Goal: Transaction & Acquisition: Download file/media

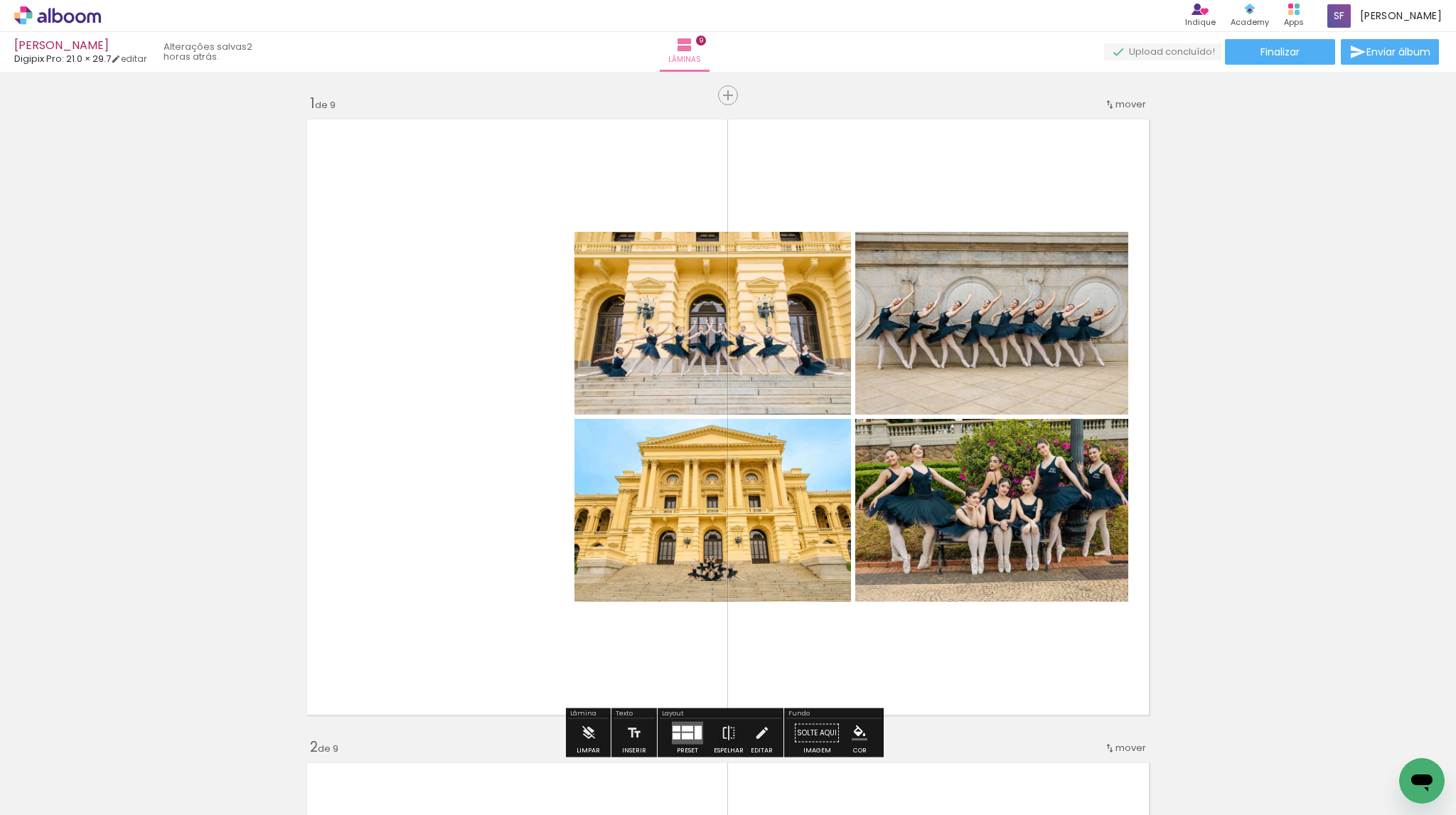
scroll to position [699, 0]
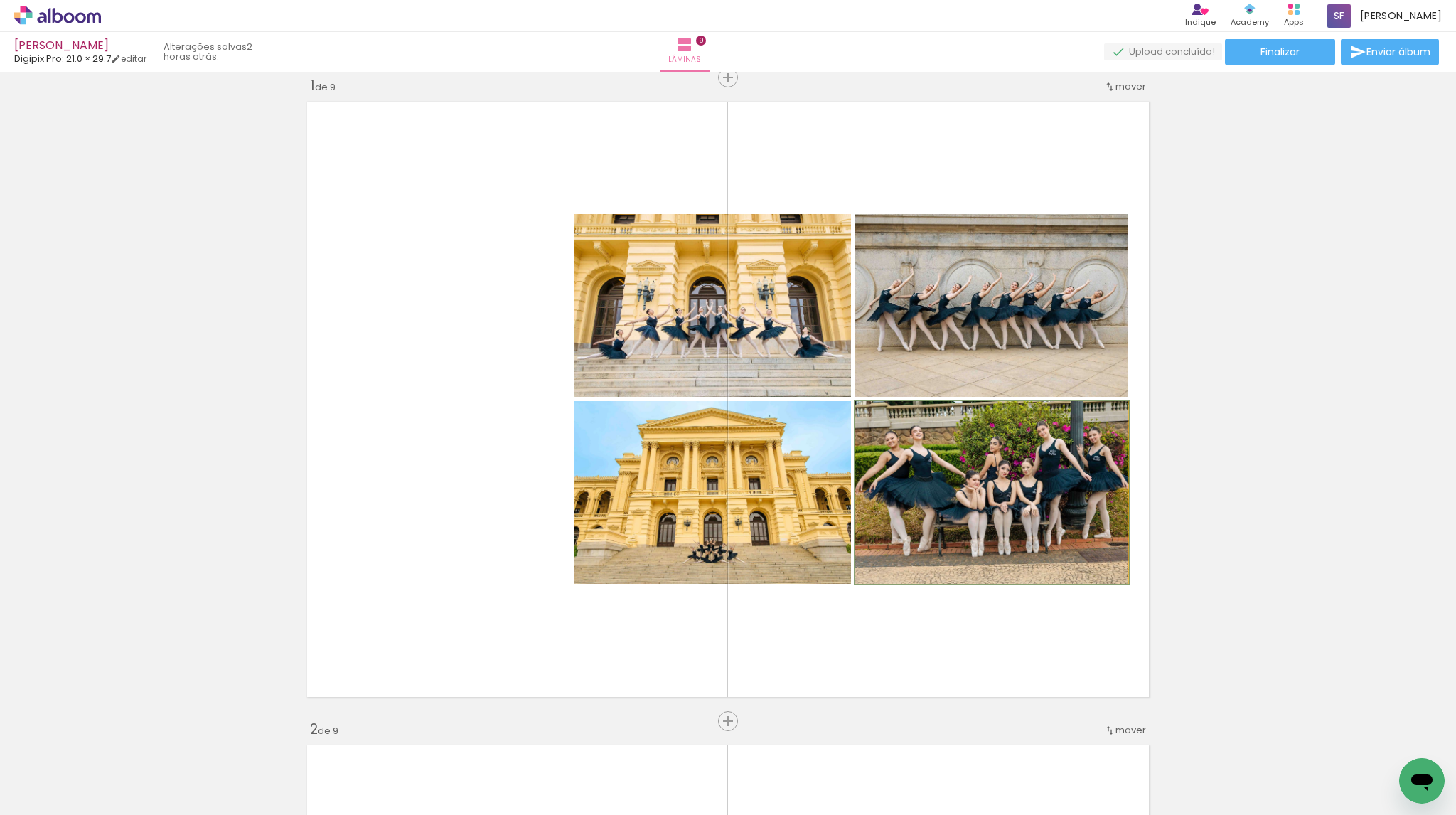
drag, startPoint x: 0, startPoint y: 0, endPoint x: 1009, endPoint y: 472, distance: 1113.9
click at [1009, 472] on quentale-photo at bounding box center [991, 492] width 273 height 183
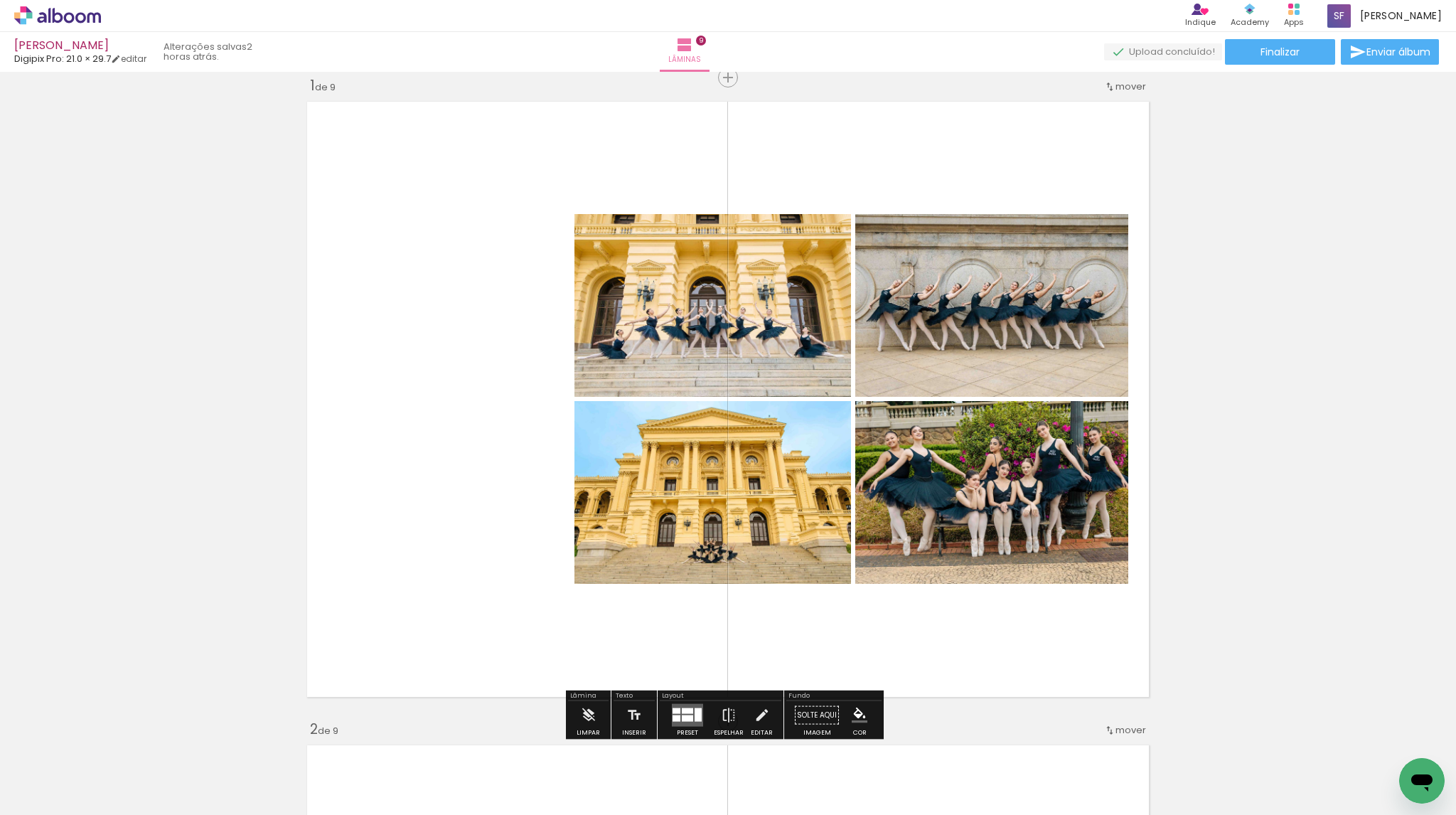
click at [682, 710] on div at bounding box center [687, 711] width 11 height 5
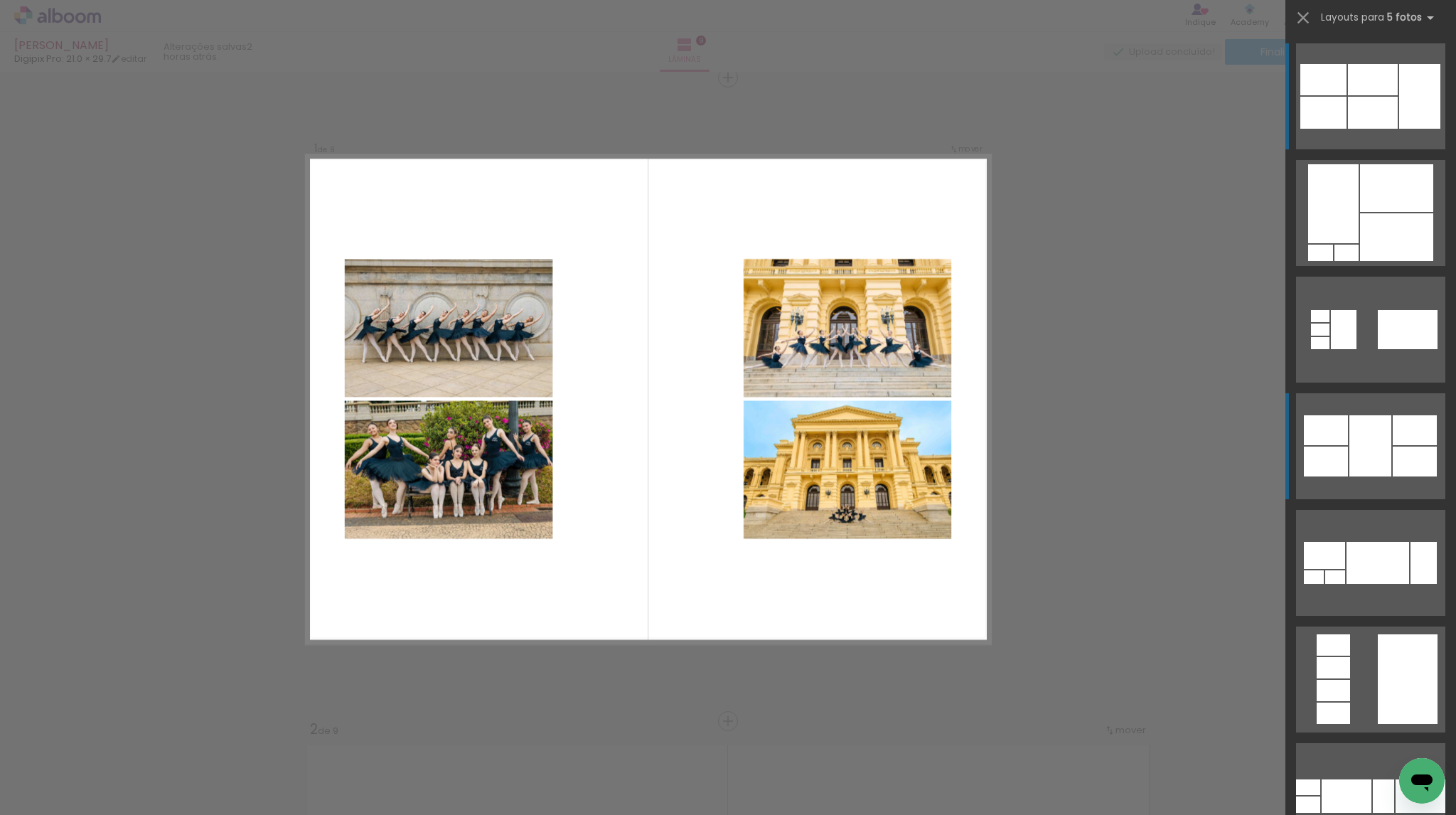
click at [1371, 438] on div at bounding box center [1370, 446] width 42 height 61
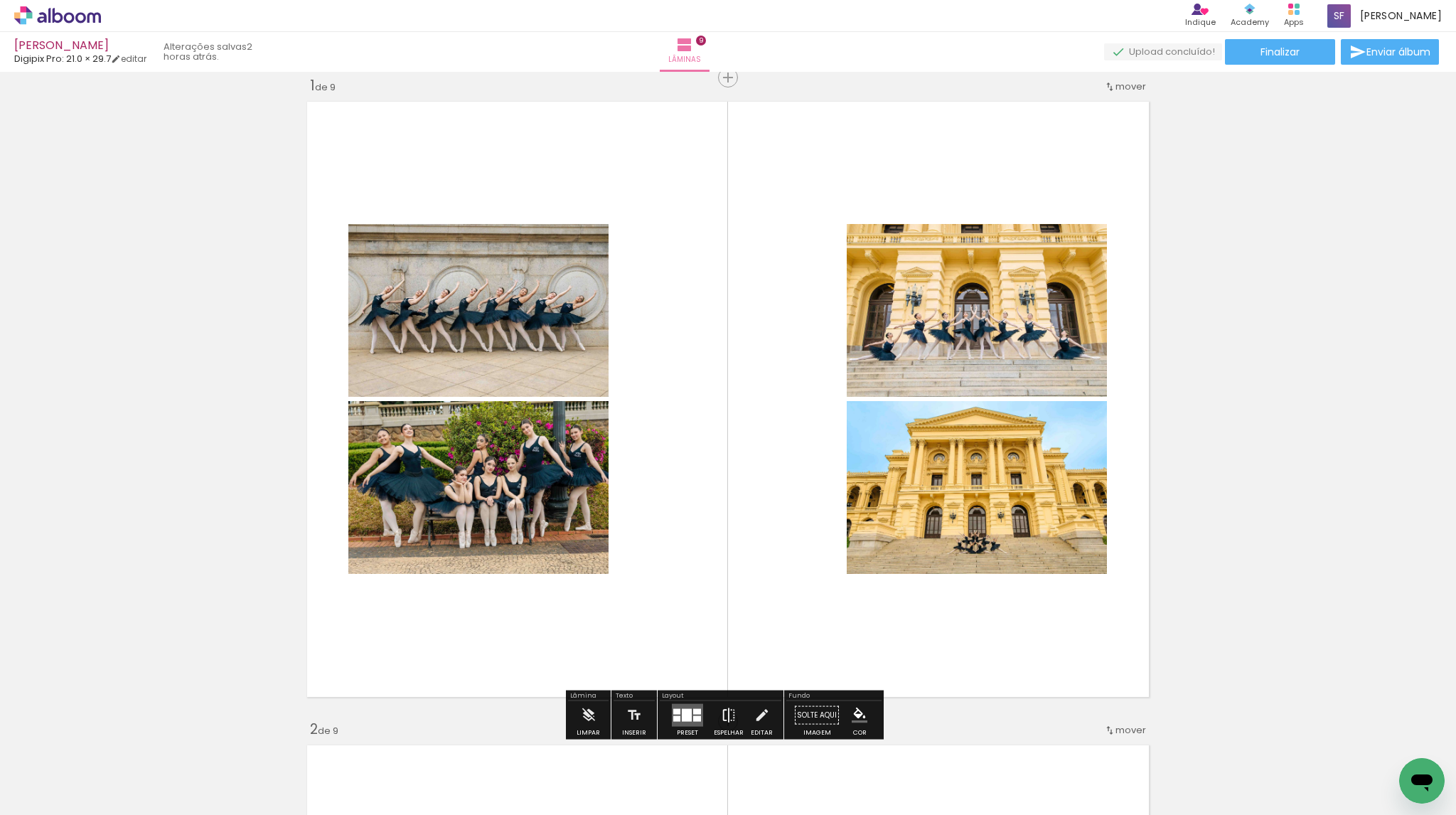
click at [722, 717] on iron-icon at bounding box center [728, 715] width 16 height 28
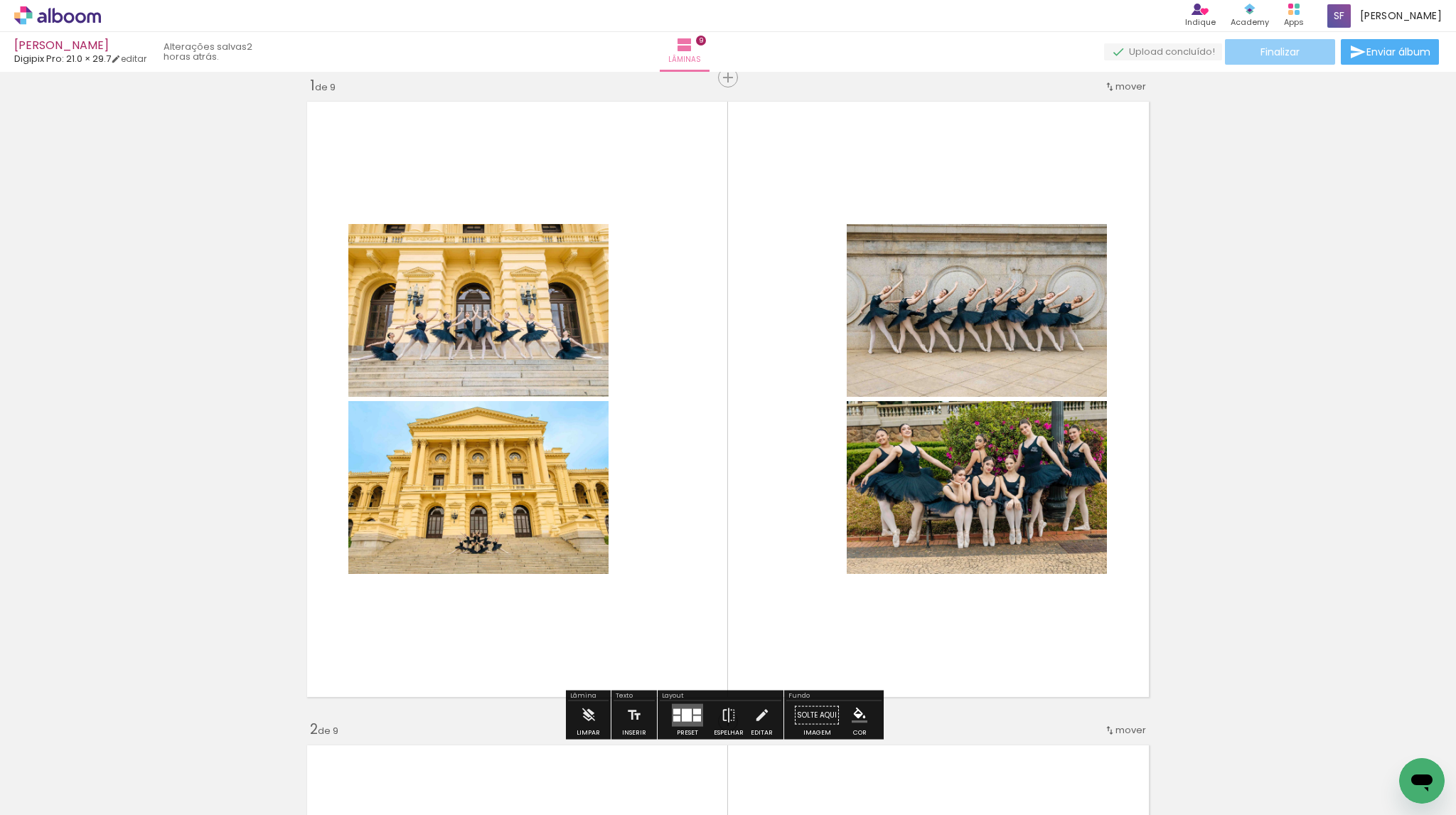
click at [1273, 47] on span "Finalizar" at bounding box center [1280, 52] width 39 height 10
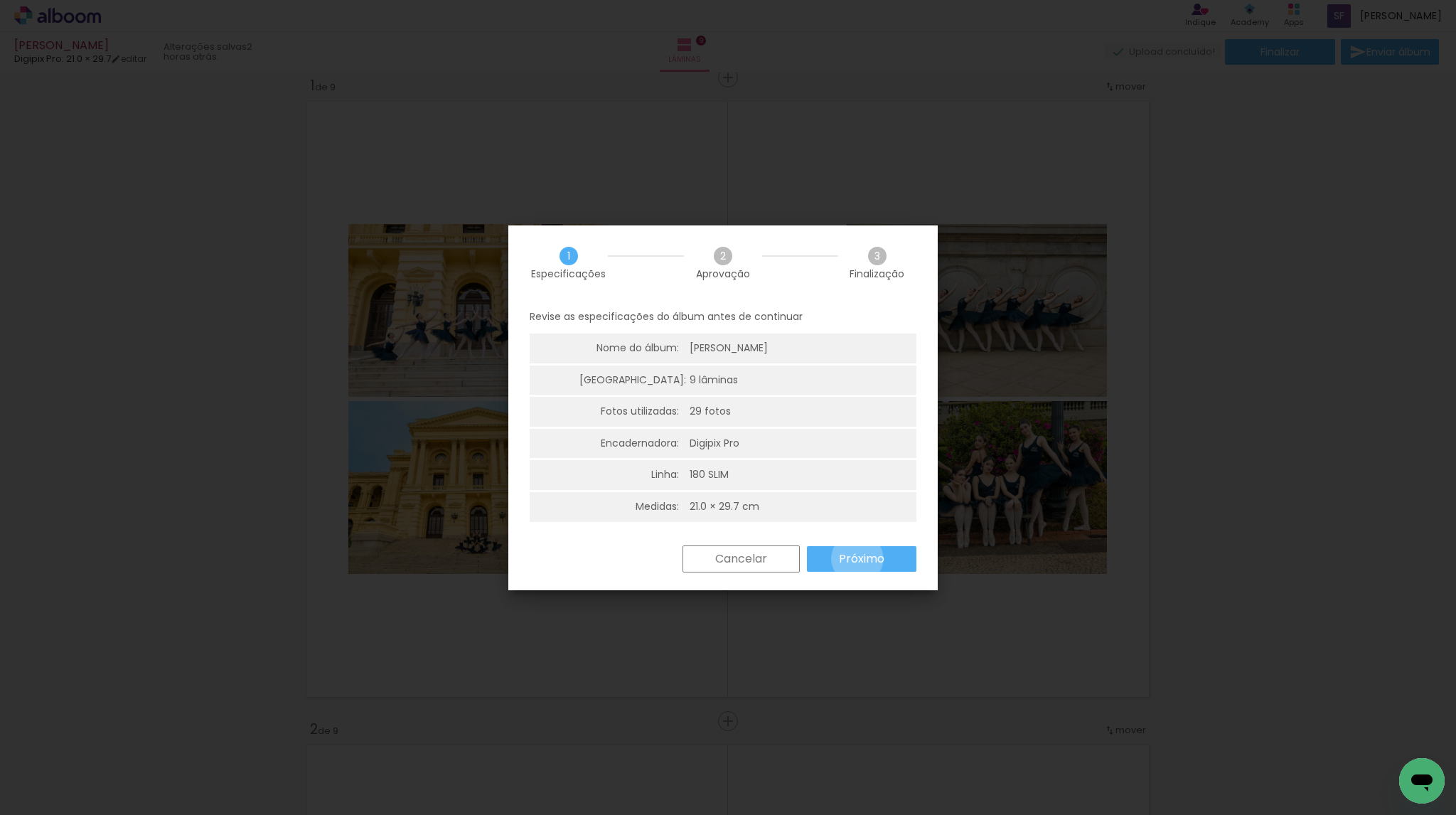
click at [0, 0] on slot "Próximo" at bounding box center [0, 0] width 0 height 0
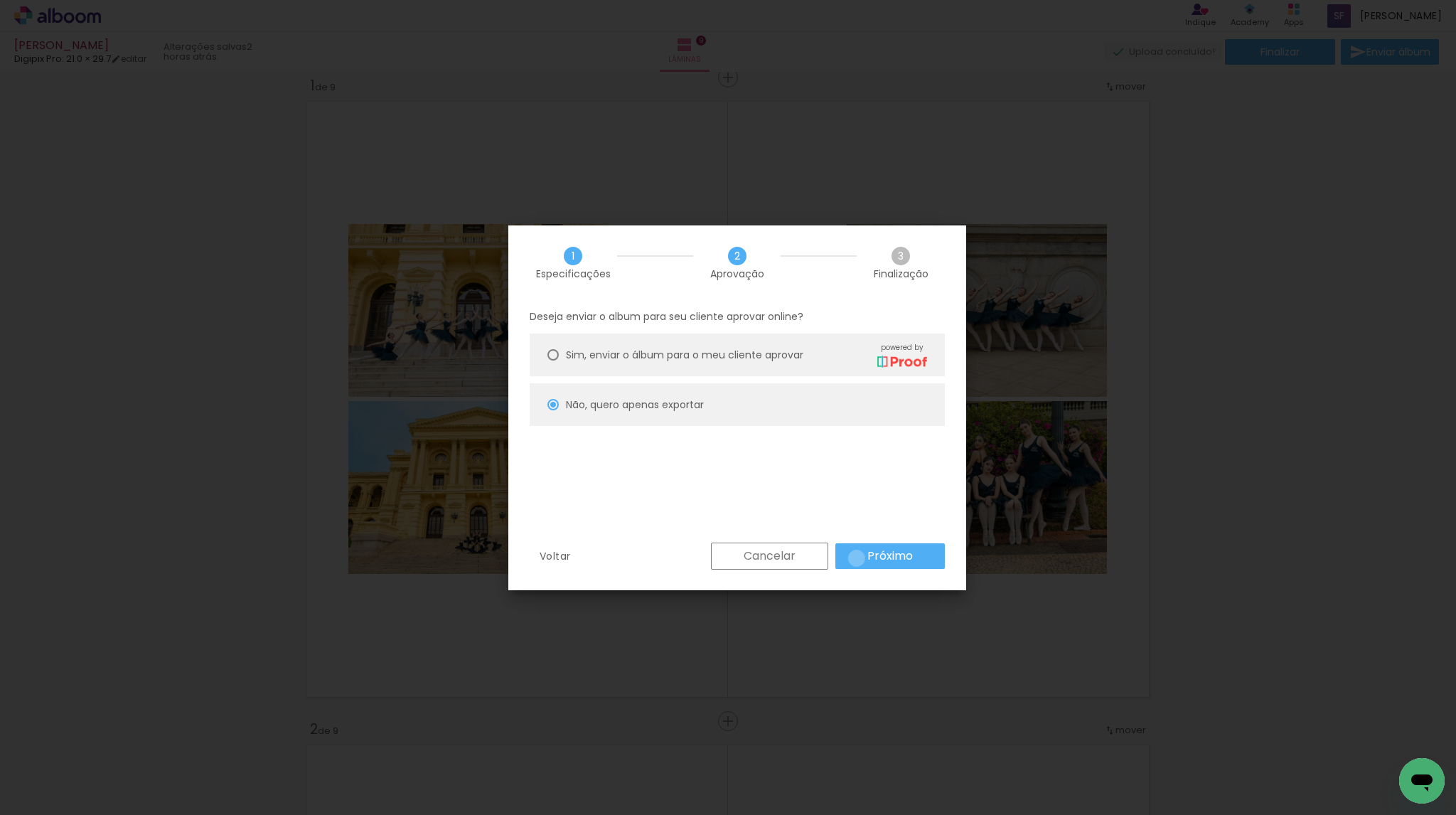
click at [857, 559] on paper-button "Próximo" at bounding box center [890, 556] width 110 height 26
type input "Alta, 300 DPI"
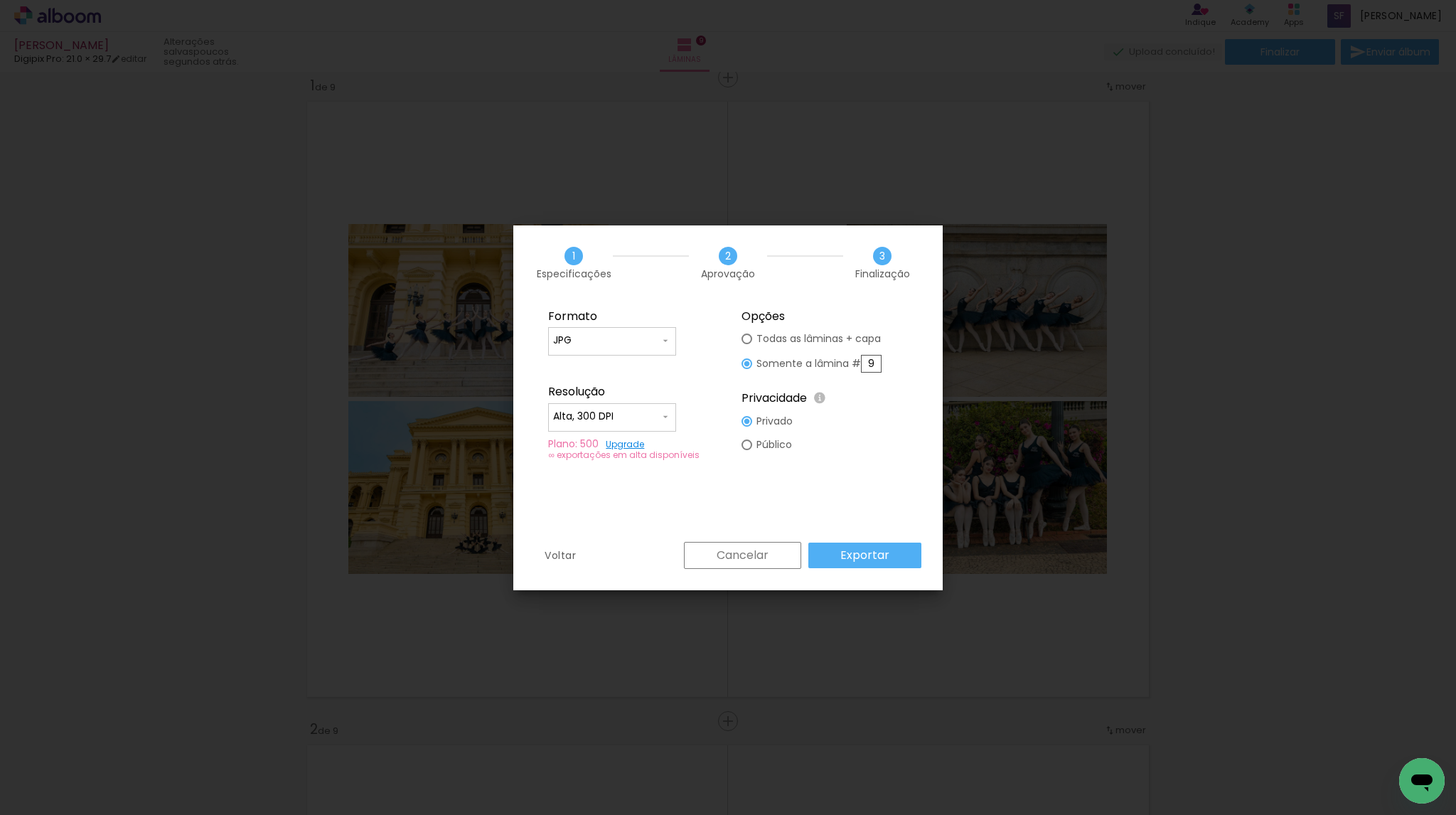
drag, startPoint x: 870, startPoint y: 363, endPoint x: 880, endPoint y: 364, distance: 10.0
click at [880, 364] on input "9" at bounding box center [871, 363] width 21 height 18
type paper-radio-button "on"
type input "1"
click at [0, 0] on slot "Exportar" at bounding box center [0, 0] width 0 height 0
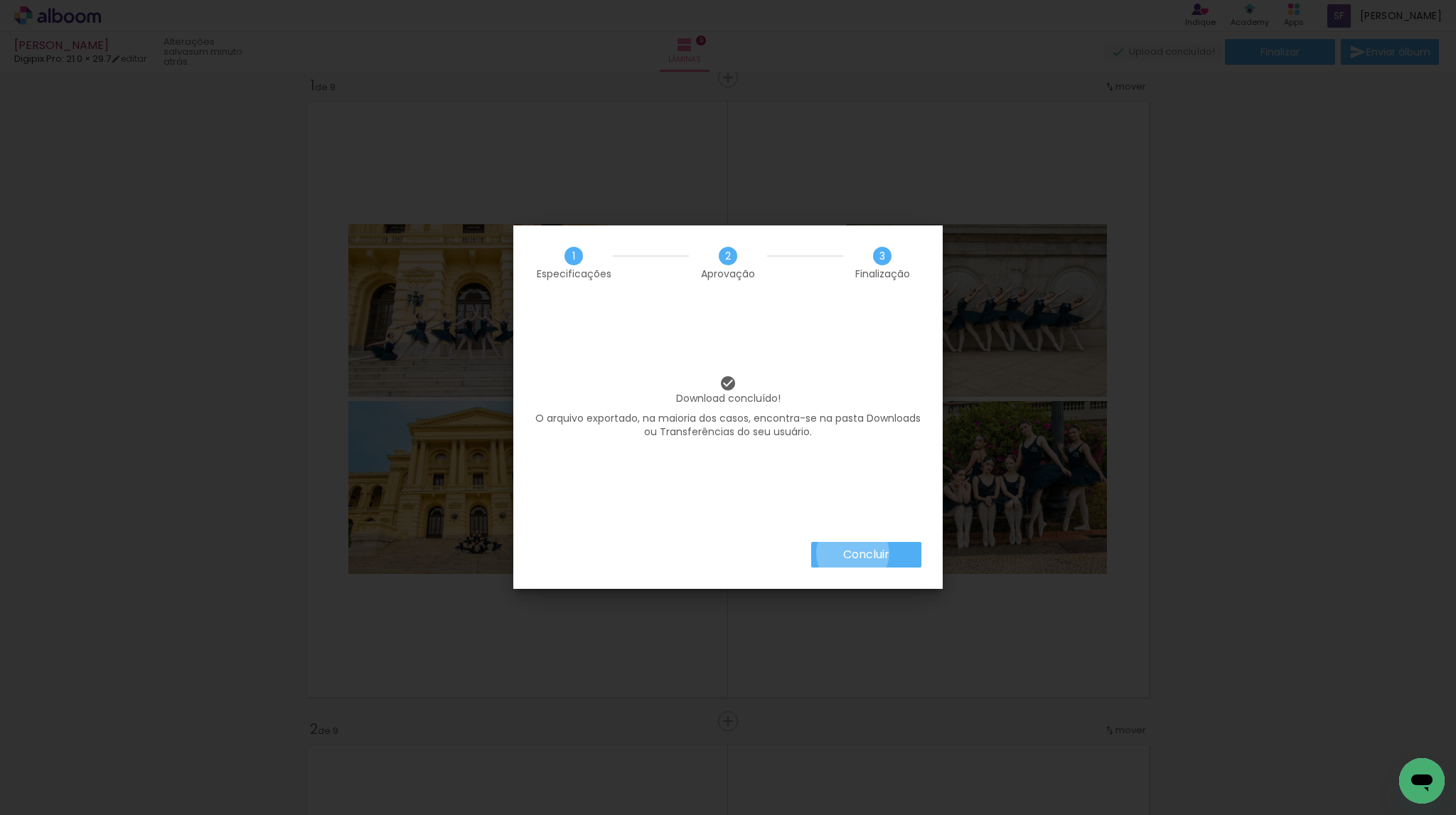
click at [0, 0] on slot "Concluir" at bounding box center [0, 0] width 0 height 0
